Goal: Information Seeking & Learning: Check status

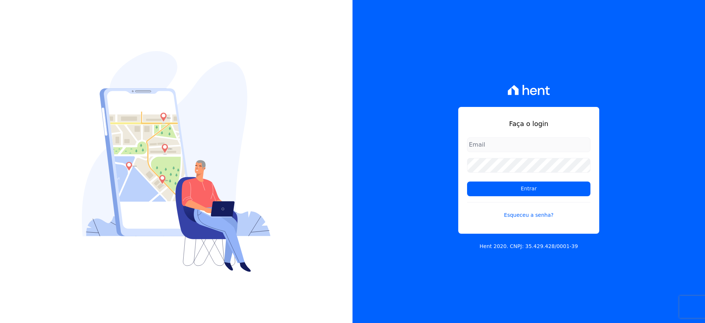
click at [523, 147] on input "email" at bounding box center [528, 144] width 123 height 15
type input "VELLOSOADM@GMAIL.COM"
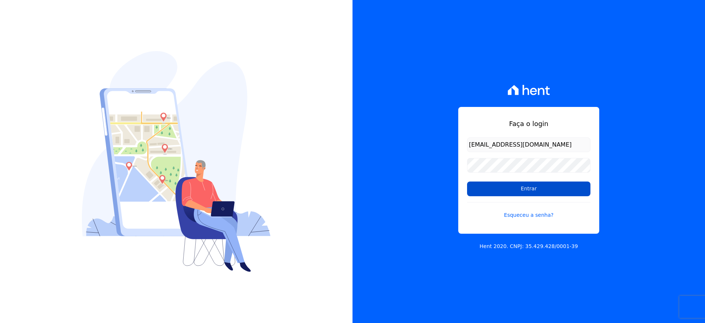
click at [512, 189] on input "Entrar" at bounding box center [528, 188] width 123 height 15
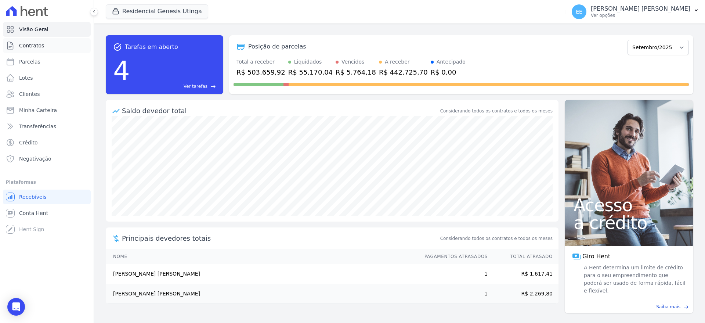
click at [45, 43] on link "Contratos" at bounding box center [47, 45] width 88 height 15
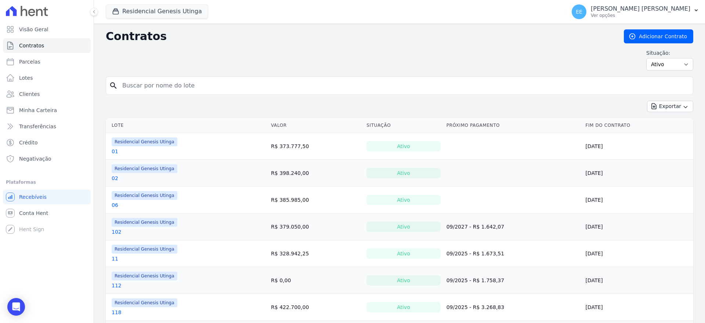
click at [136, 87] on input "search" at bounding box center [404, 85] width 572 height 15
type input "05"
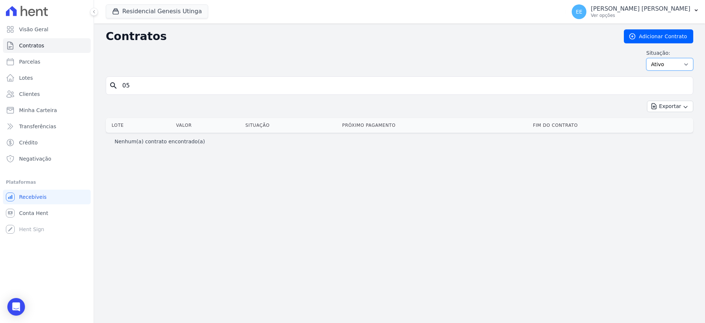
click at [675, 64] on select "Ativo Todos Pausado Distratado Rascunho Expirado Encerrado" at bounding box center [669, 64] width 47 height 12
select select "on_hold"
click at [649, 58] on select "Ativo Todos Pausado Distratado Rascunho Expirado Encerrado" at bounding box center [669, 64] width 47 height 12
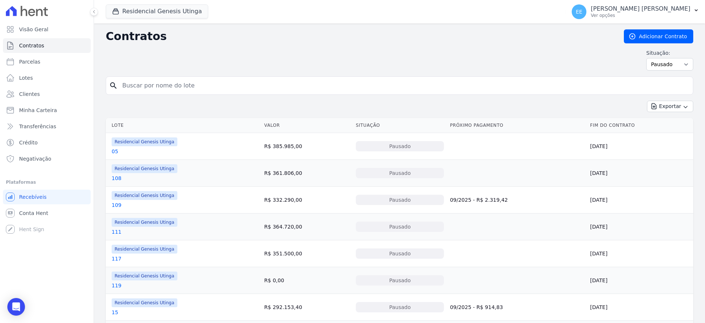
click at [244, 41] on h2 "Contratos" at bounding box center [359, 36] width 506 height 13
click at [35, 44] on span "Contratos" at bounding box center [31, 45] width 25 height 7
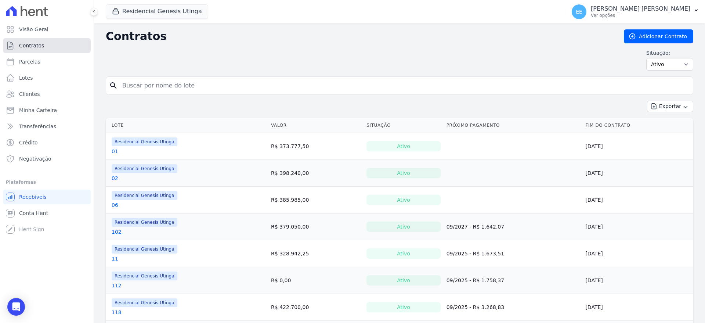
click at [45, 47] on link "Contratos" at bounding box center [47, 45] width 88 height 15
